Goal: Communication & Community: Answer question/provide support

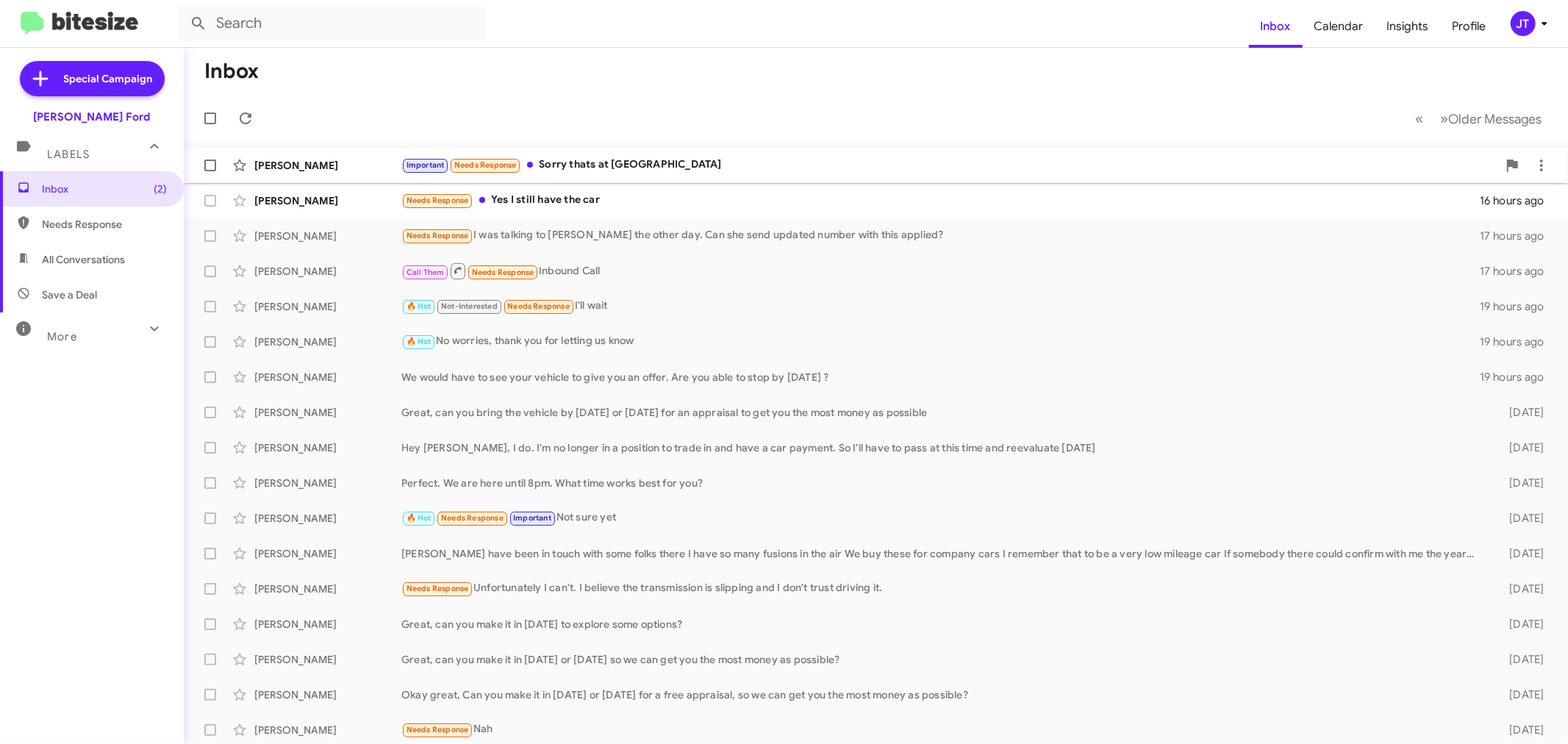
click at [772, 159] on div "Important Needs Response Sorry thats at waldorf" at bounding box center [949, 165] width 1096 height 17
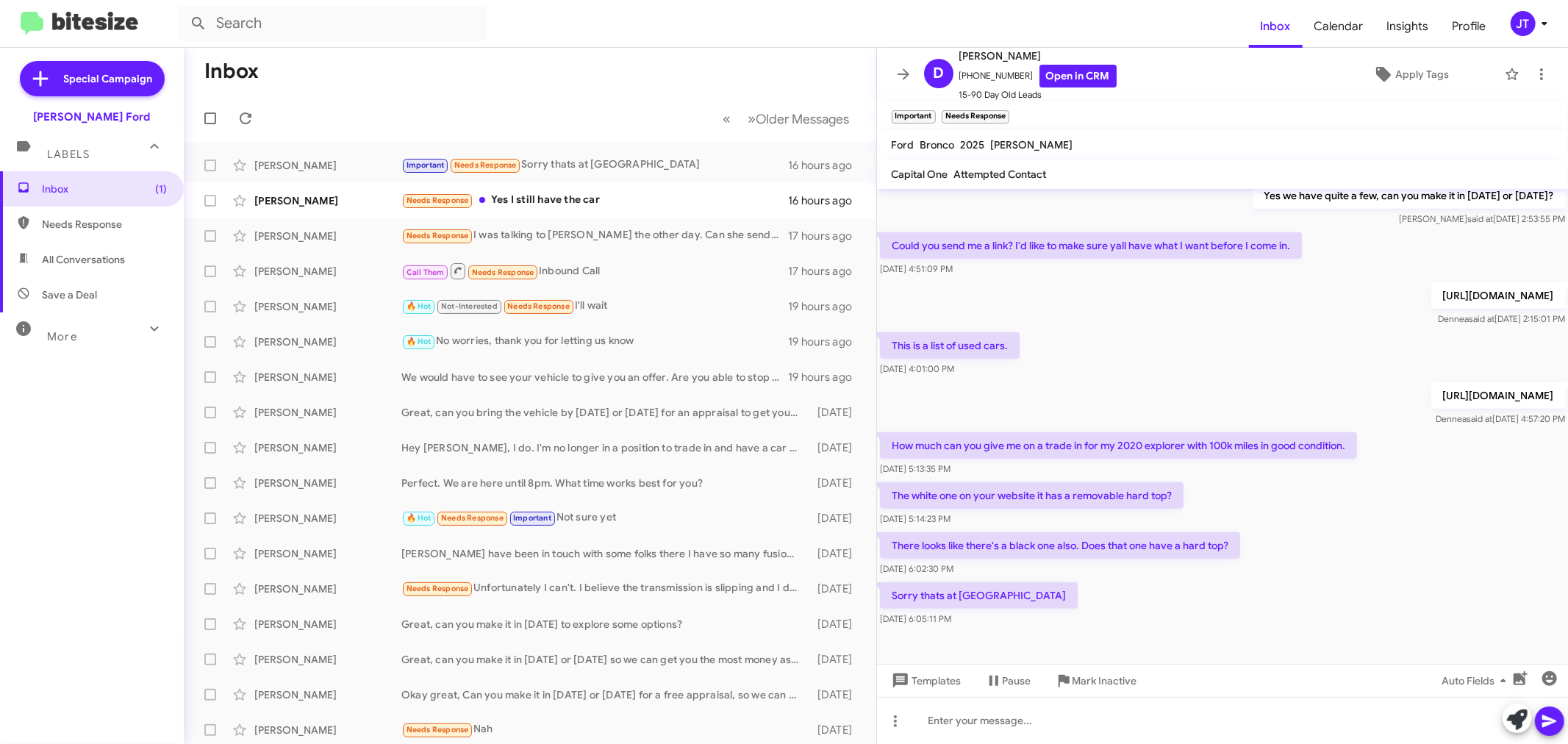
scroll to position [592, 0]
click at [675, 202] on div "Needs Response Yes I still have the car" at bounding box center [603, 201] width 404 height 17
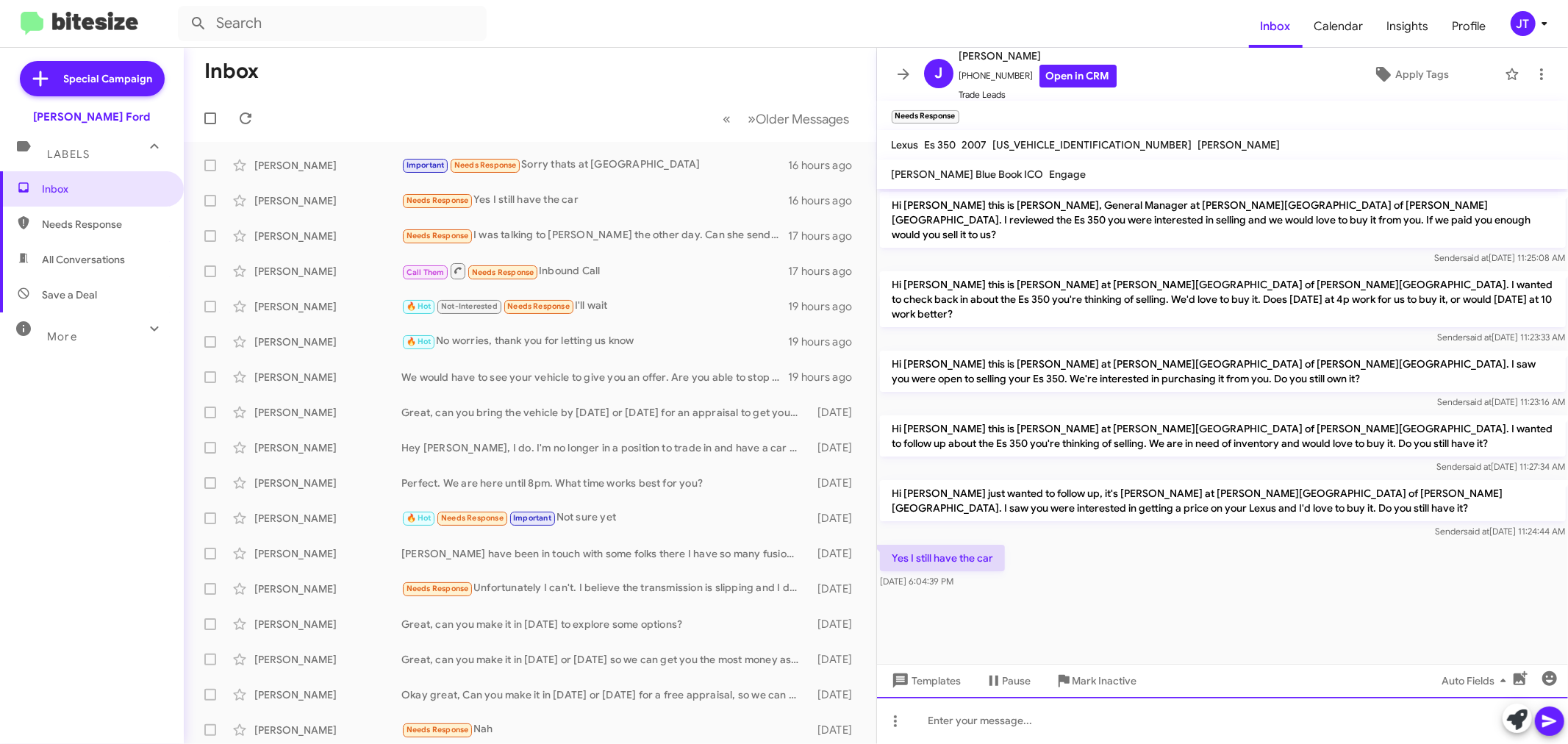
click at [1093, 721] on div at bounding box center [1223, 720] width 692 height 47
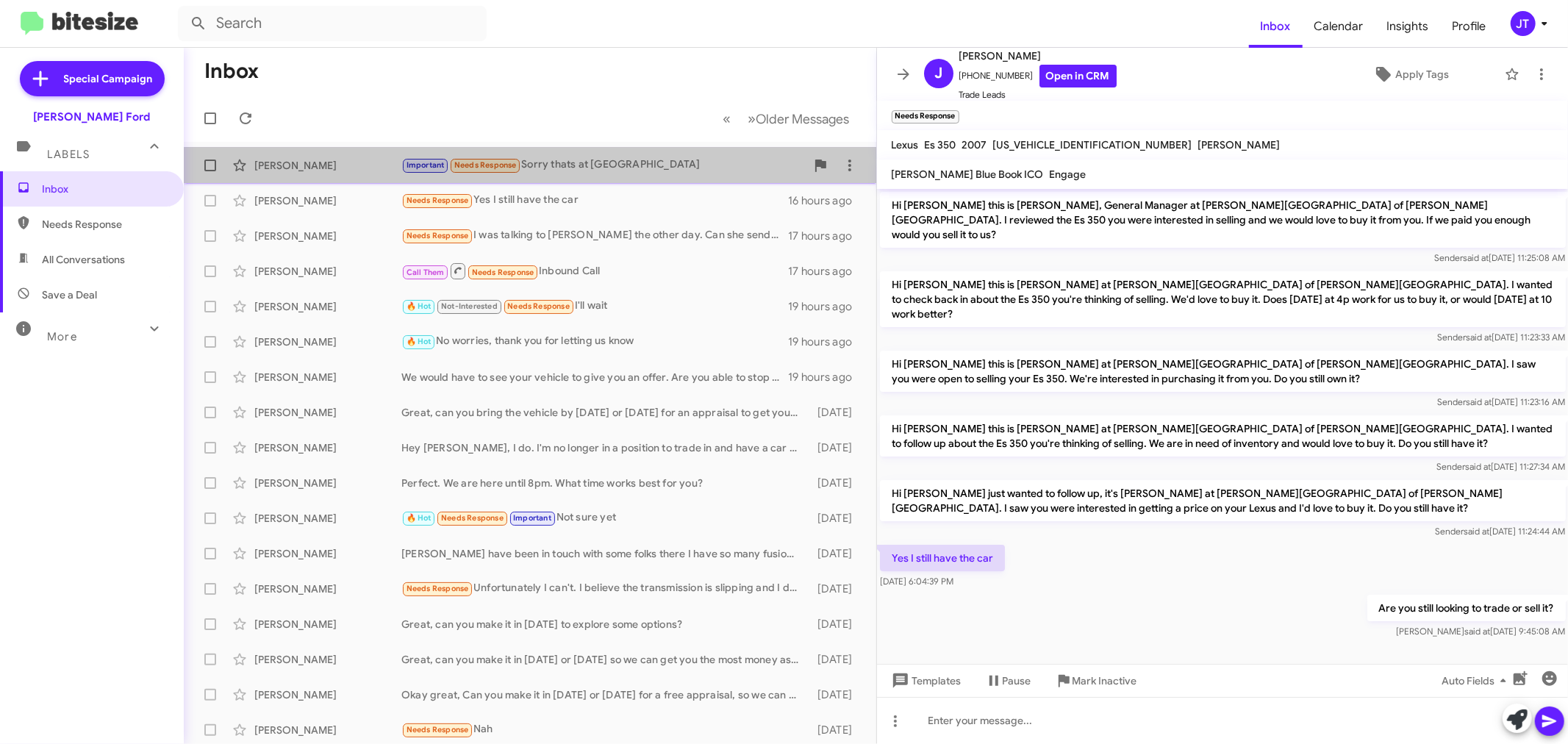
click at [623, 166] on div "Important Needs Response Sorry thats at waldorf" at bounding box center [603, 165] width 404 height 17
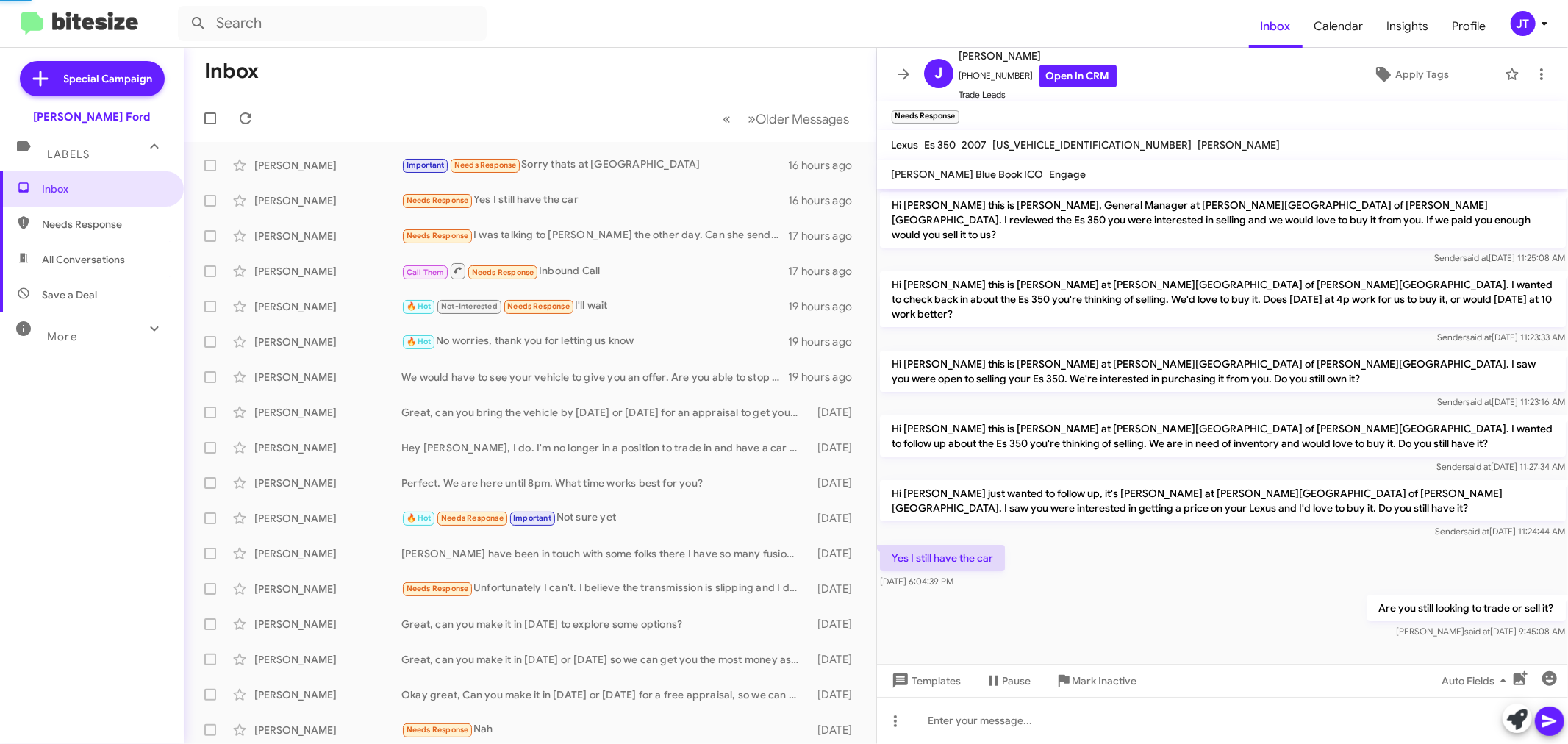
scroll to position [592, 0]
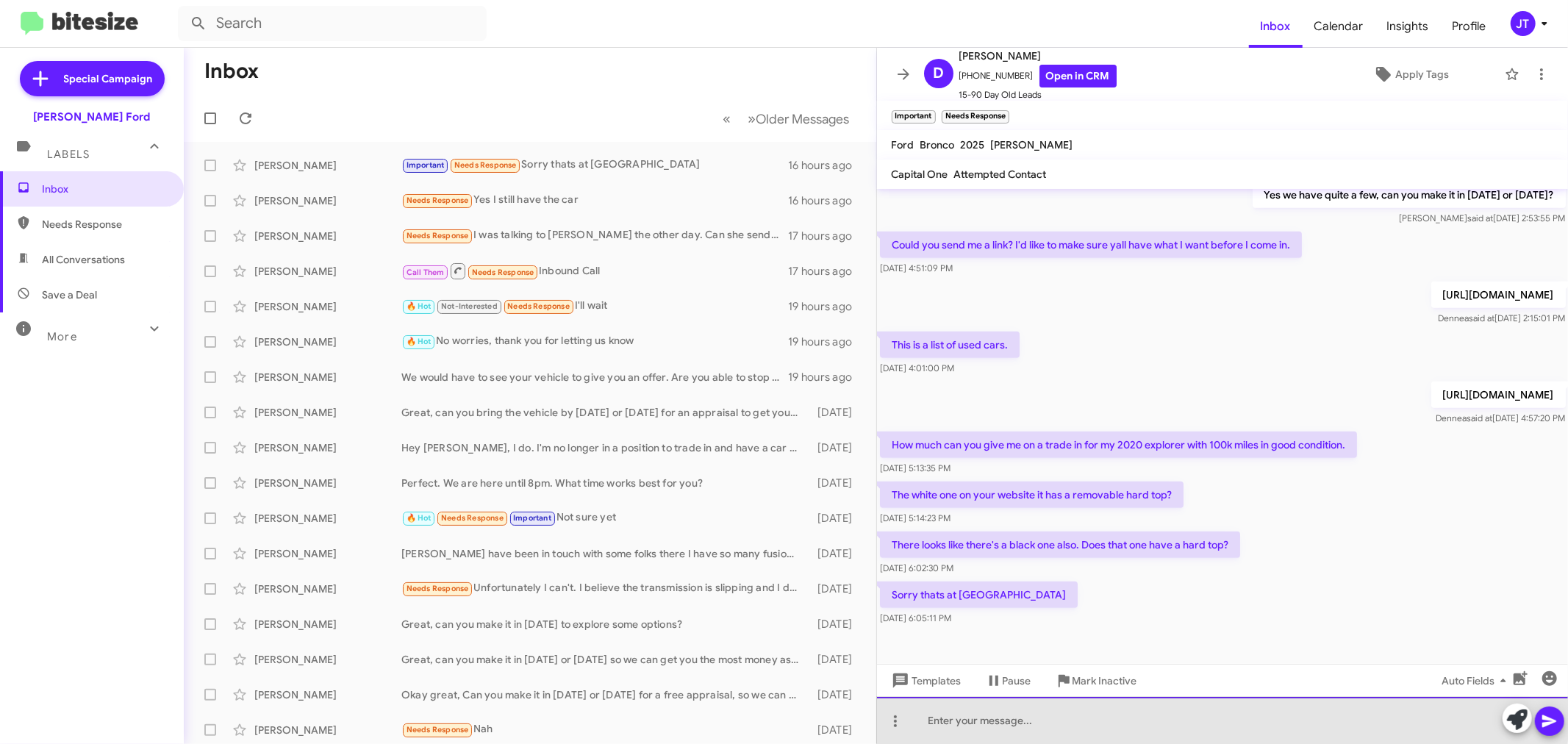
click at [1079, 716] on div at bounding box center [1223, 720] width 692 height 47
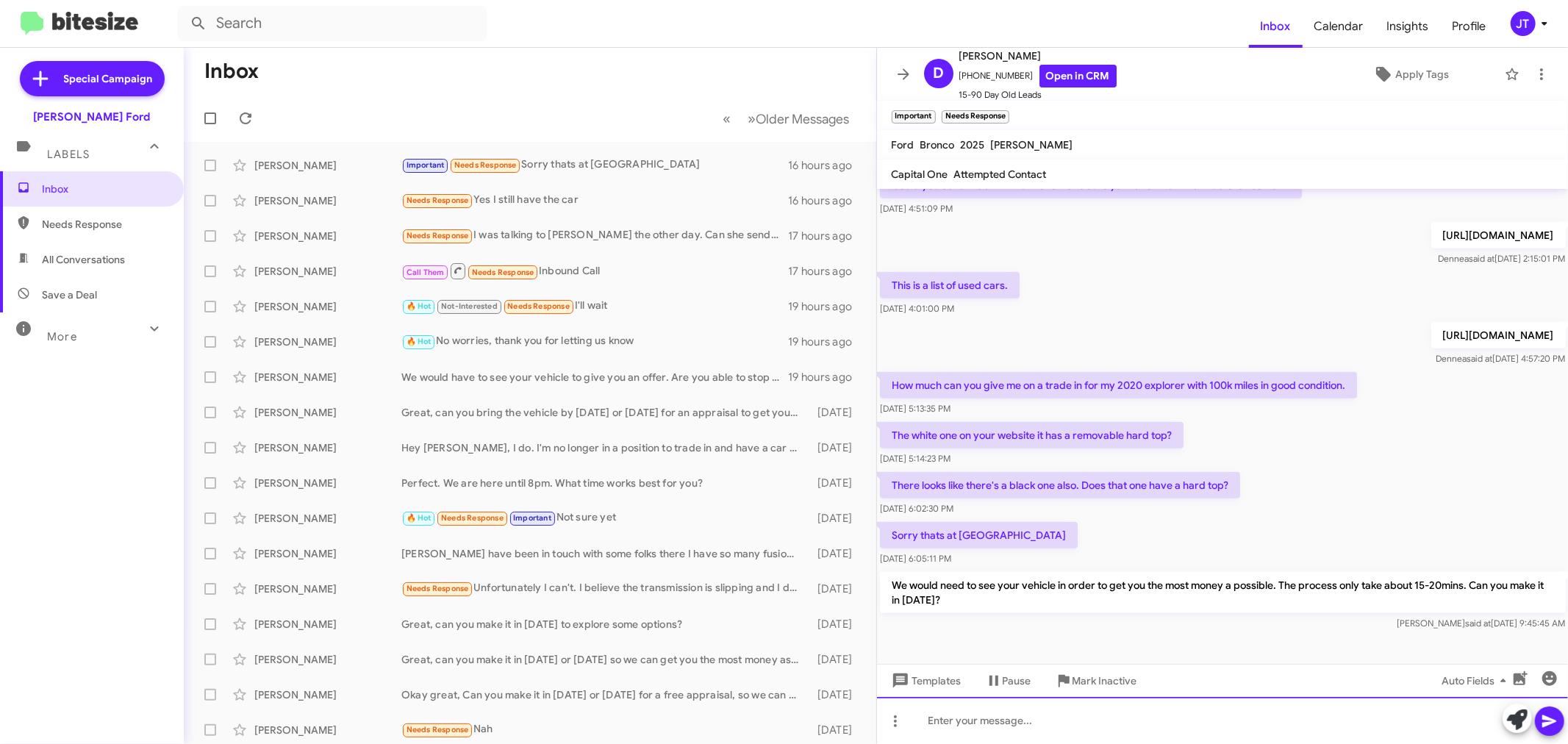
scroll to position [660, 0]
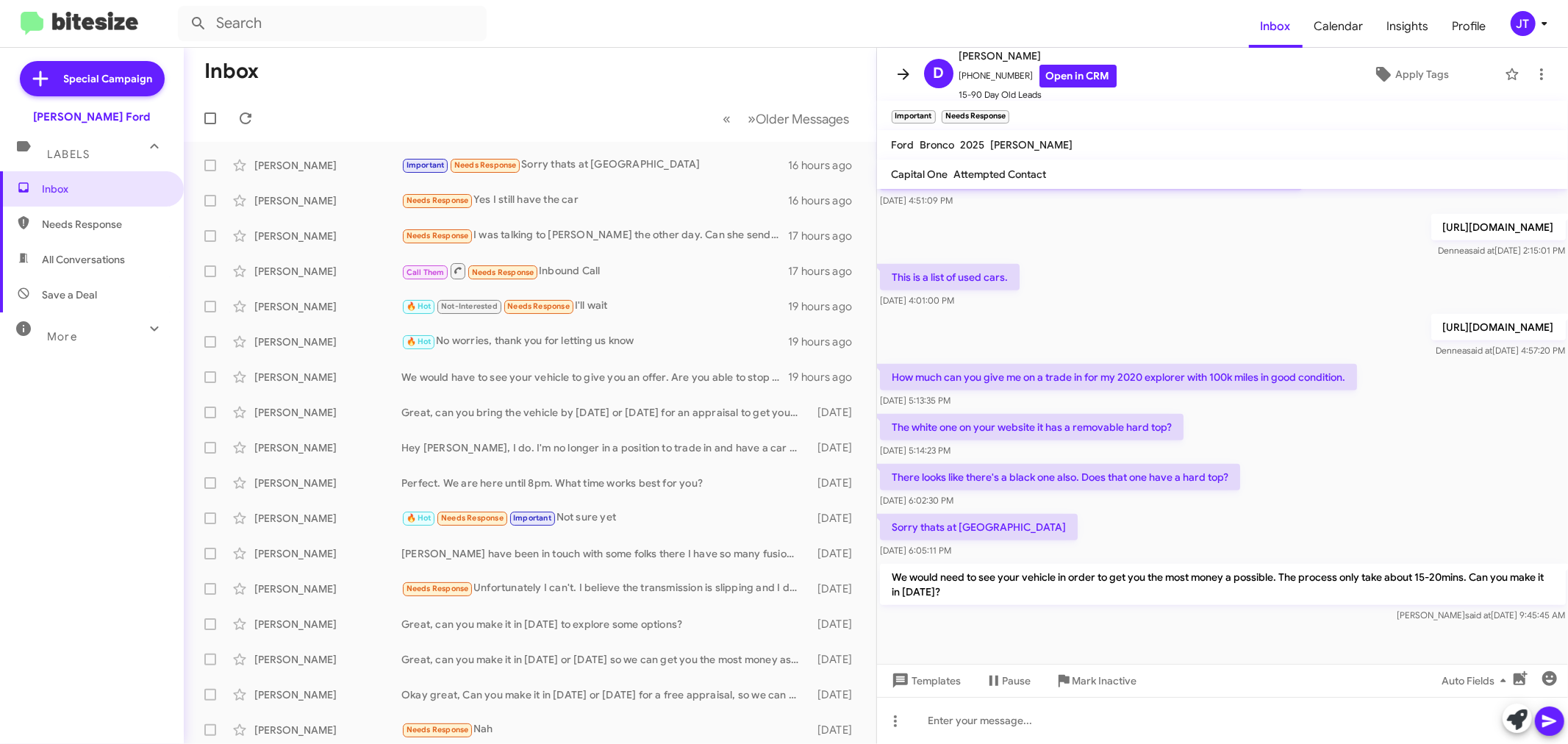
click at [901, 76] on icon at bounding box center [903, 74] width 18 height 18
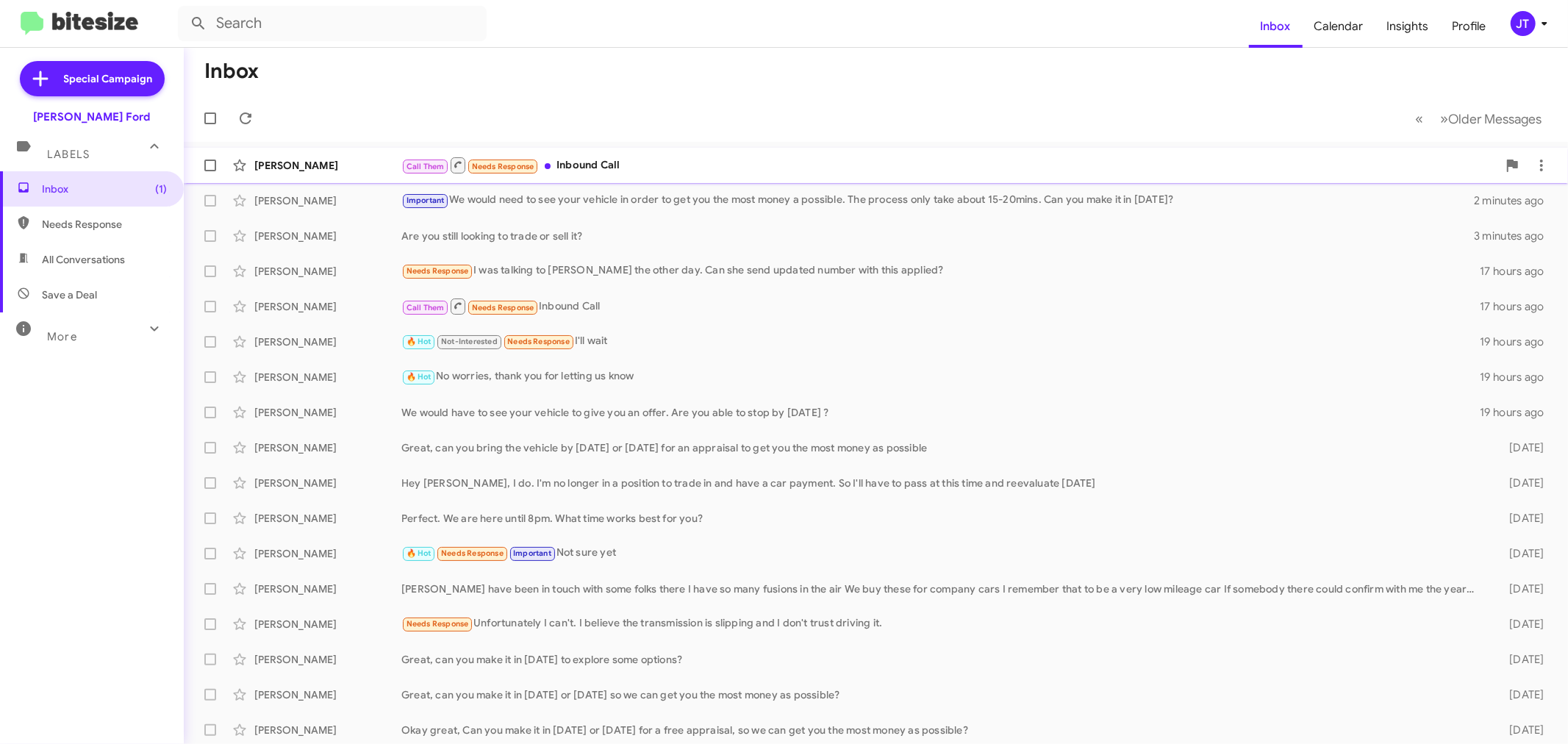
click at [674, 167] on div "Call Them Needs Response Inbound Call" at bounding box center [949, 165] width 1096 height 18
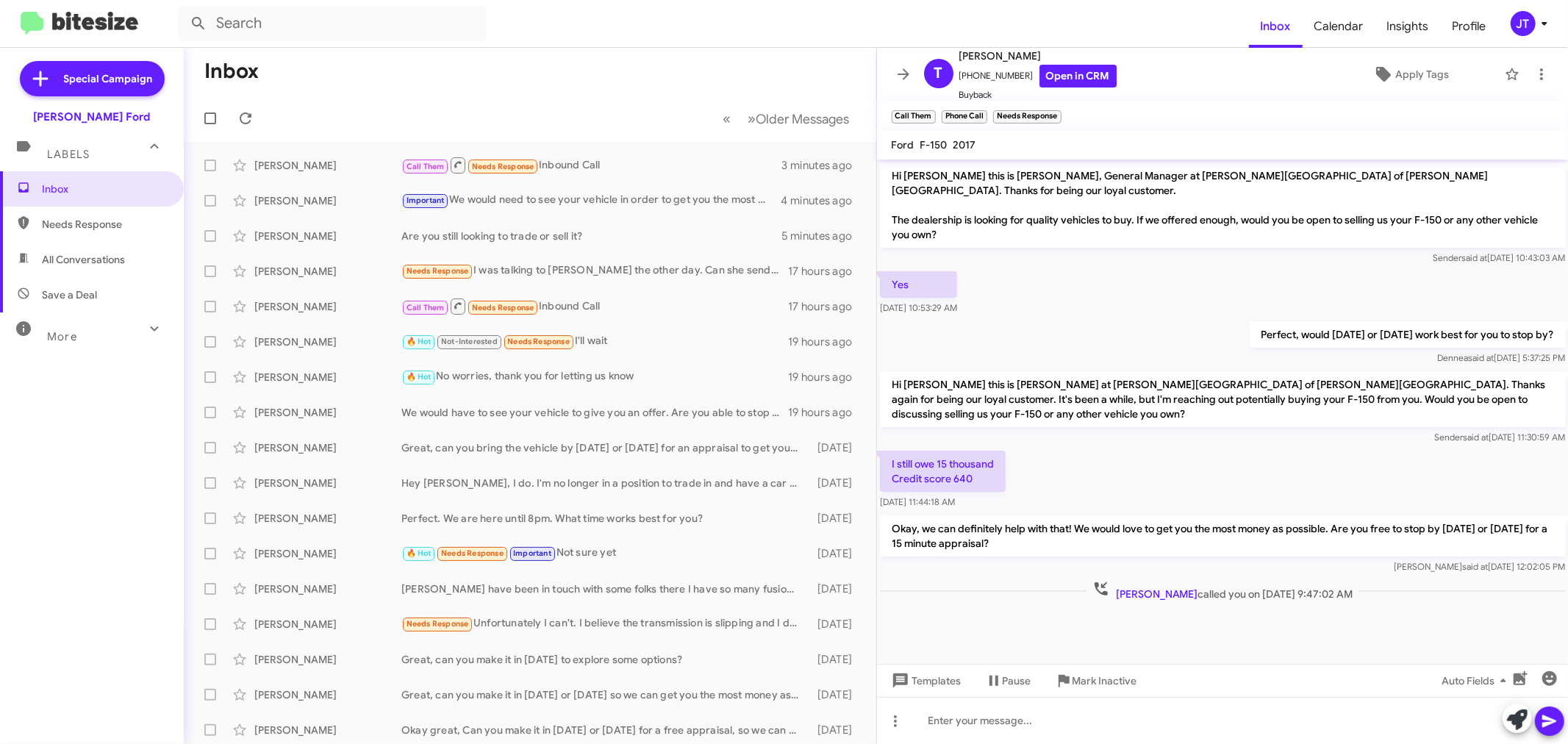
click at [903, 71] on icon at bounding box center [903, 74] width 18 height 18
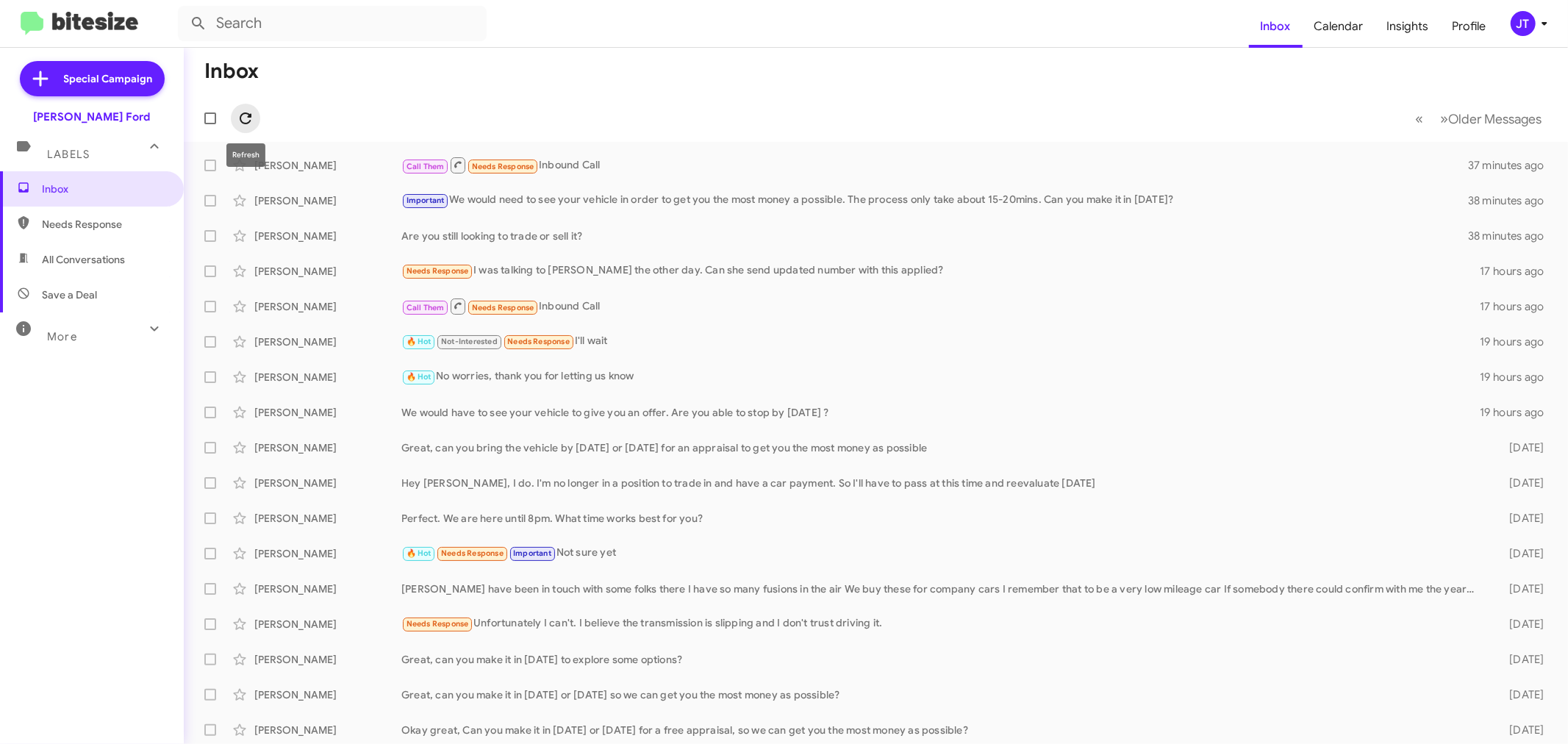
click at [252, 122] on icon at bounding box center [245, 118] width 18 height 18
click at [239, 116] on icon at bounding box center [245, 118] width 18 height 18
click at [241, 119] on icon at bounding box center [245, 118] width 18 height 18
